Goal: Find specific page/section: Find specific page/section

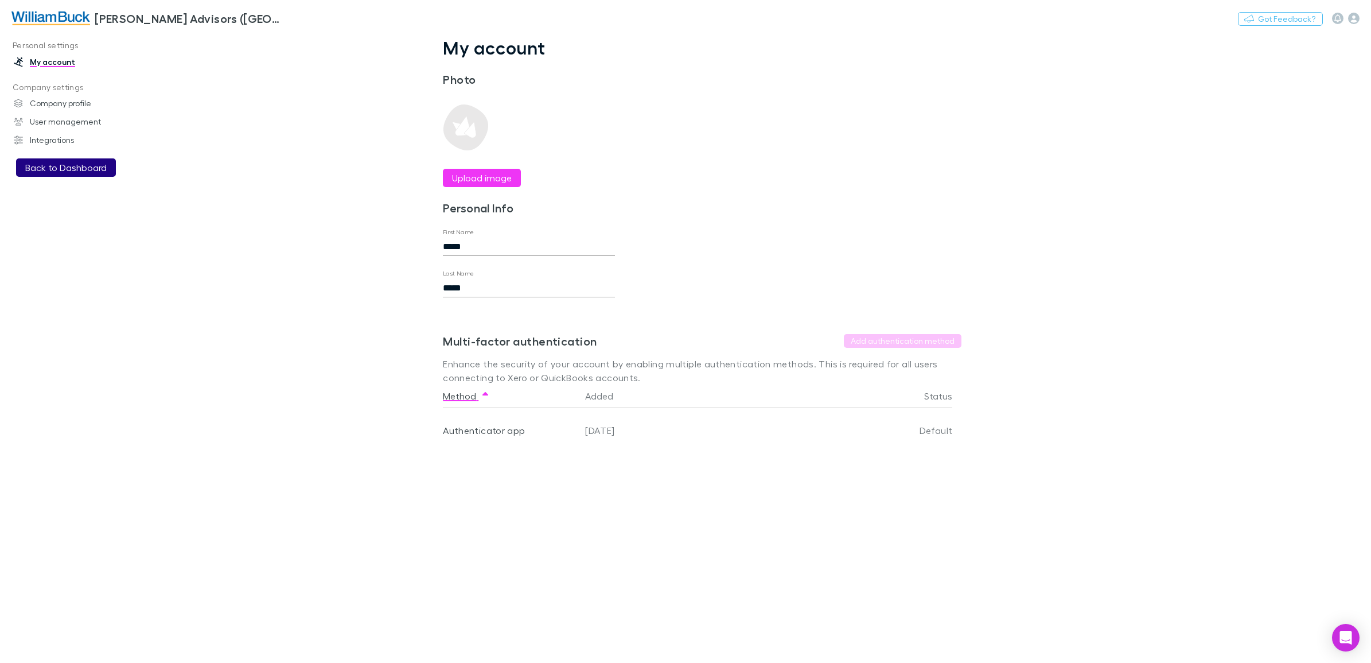
click at [78, 168] on button "Back to Dashboard" at bounding box center [66, 167] width 100 height 18
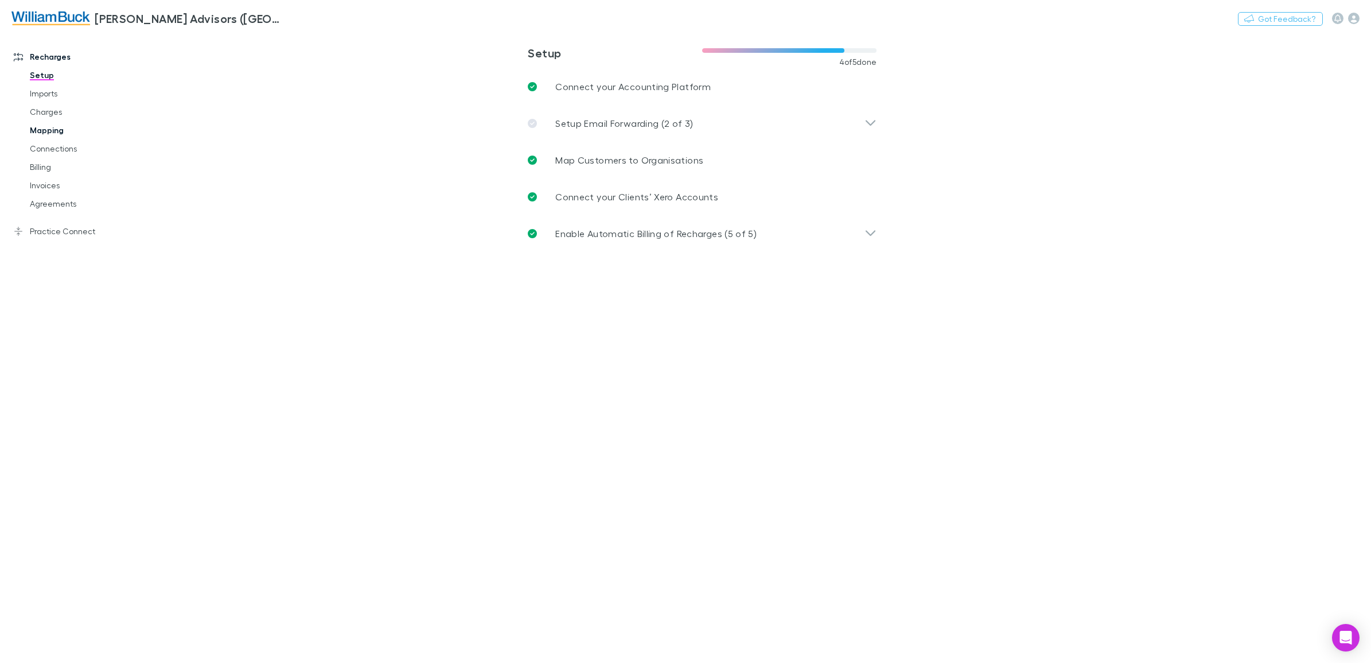
click at [32, 134] on link "Mapping" at bounding box center [89, 130] width 143 height 18
